Goal: Transaction & Acquisition: Purchase product/service

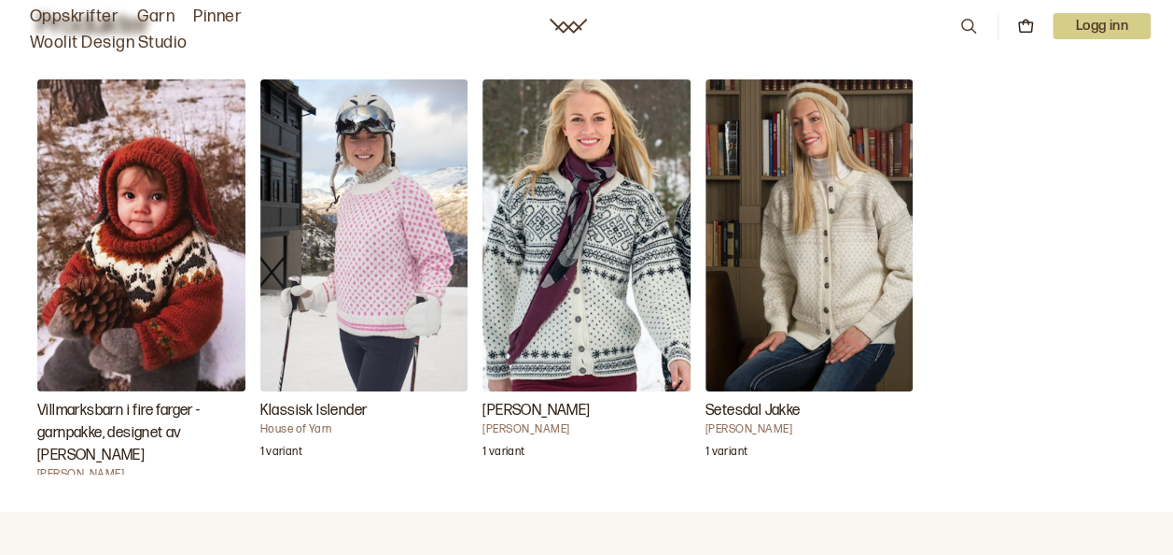
scroll to position [678, 0]
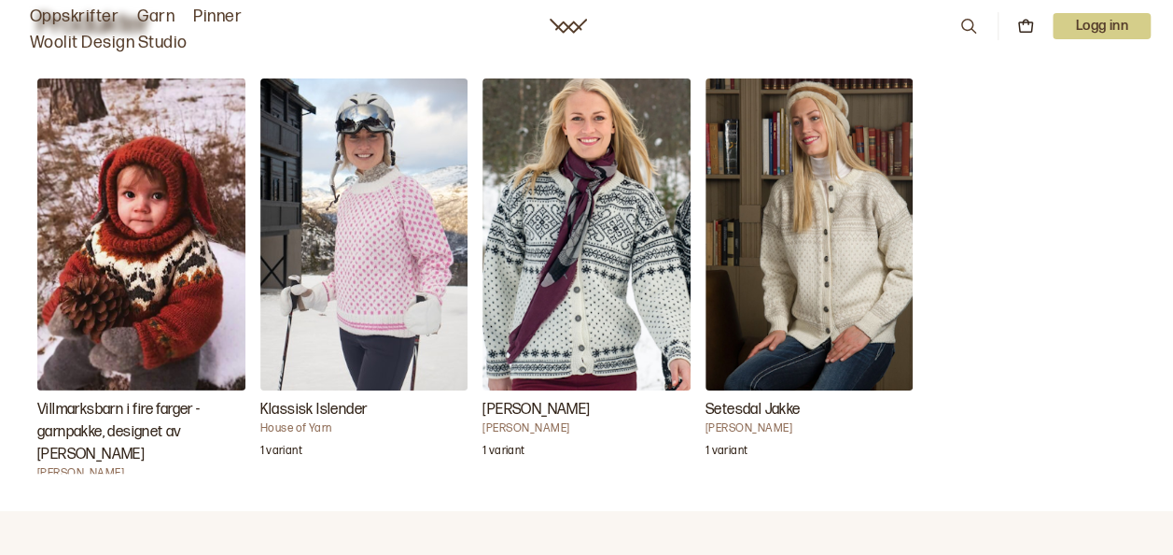
click at [360, 200] on img "Klassisk Islender" at bounding box center [364, 234] width 208 height 312
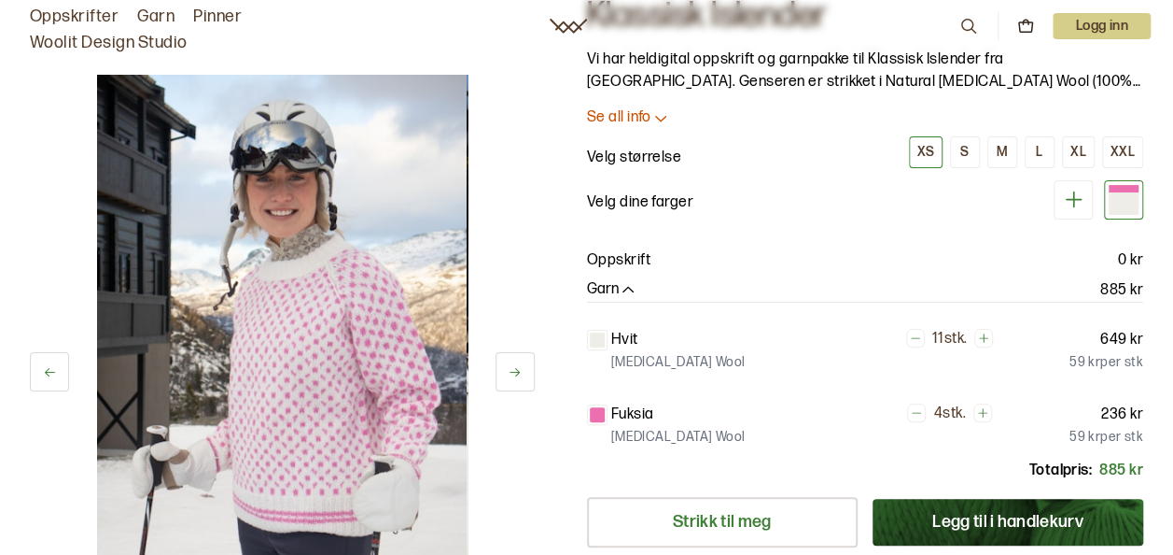
scroll to position [94, 0]
click at [1131, 150] on div "XXL" at bounding box center [1123, 153] width 24 height 17
